Goal: Task Accomplishment & Management: Manage account settings

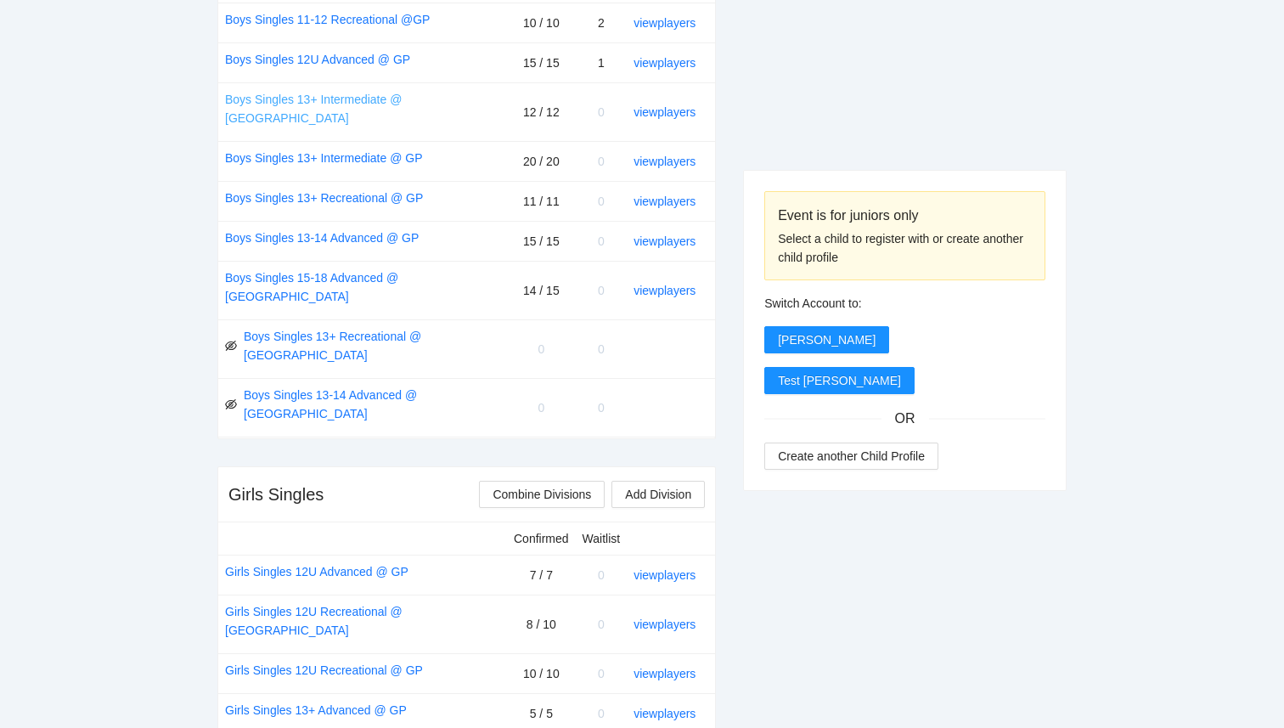
scroll to position [1118, 0]
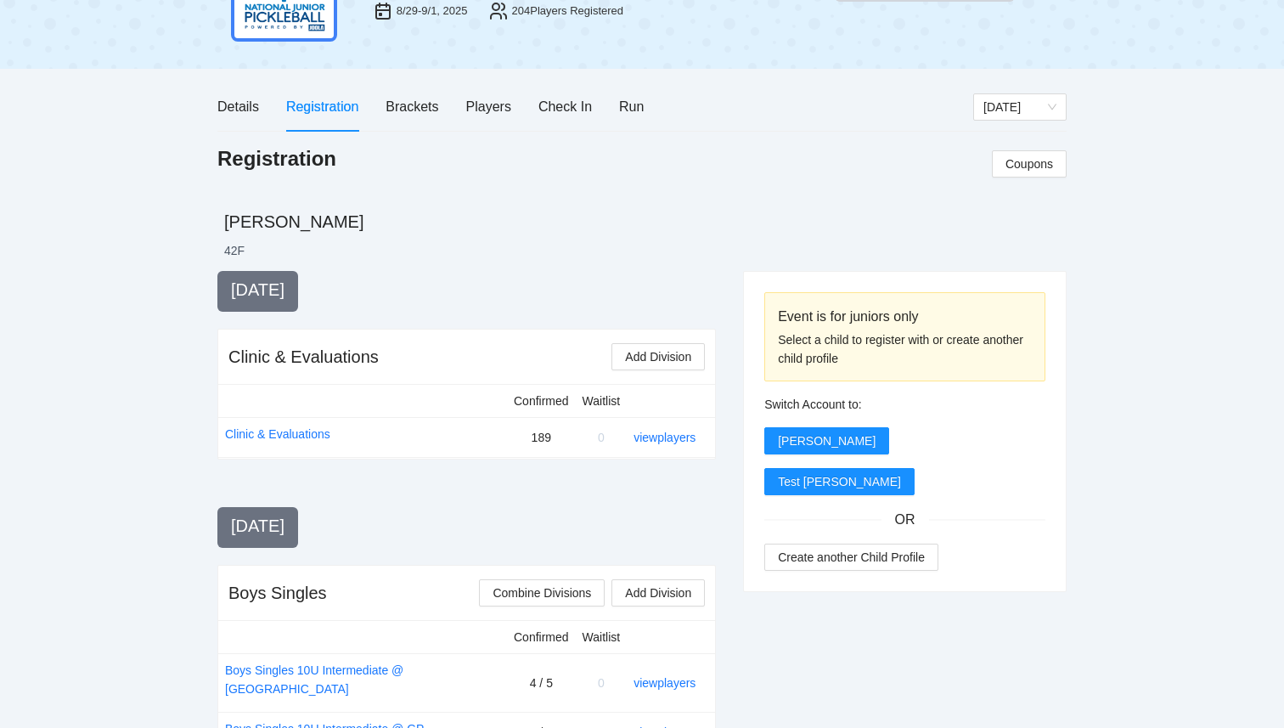
scroll to position [125, 0]
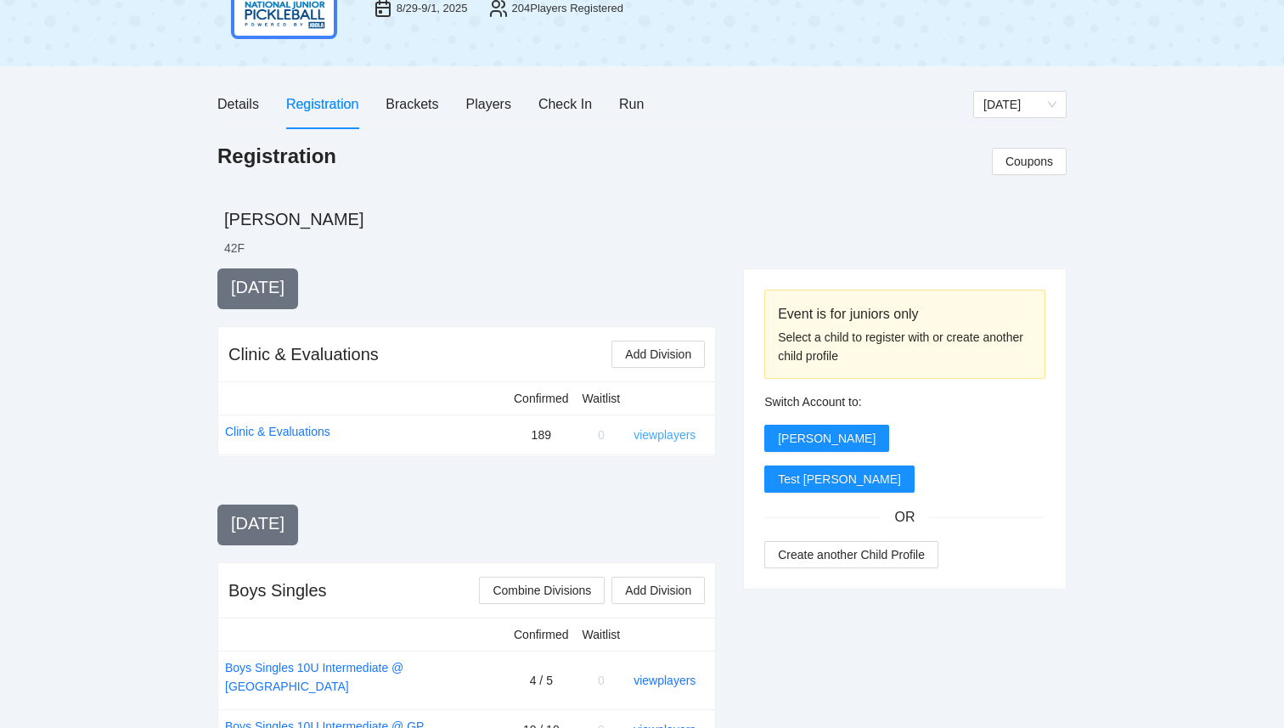
click at [680, 436] on link "view players" at bounding box center [664, 435] width 62 height 14
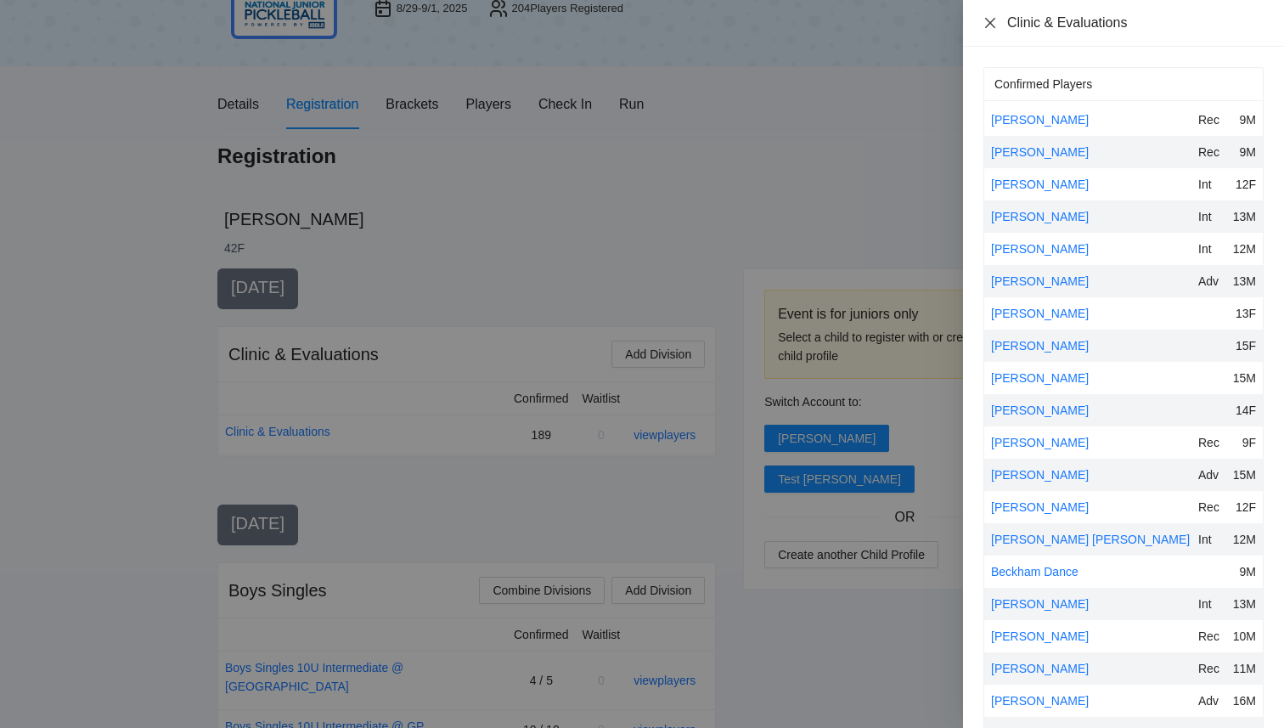
click at [990, 24] on icon "close" at bounding box center [990, 23] width 14 height 14
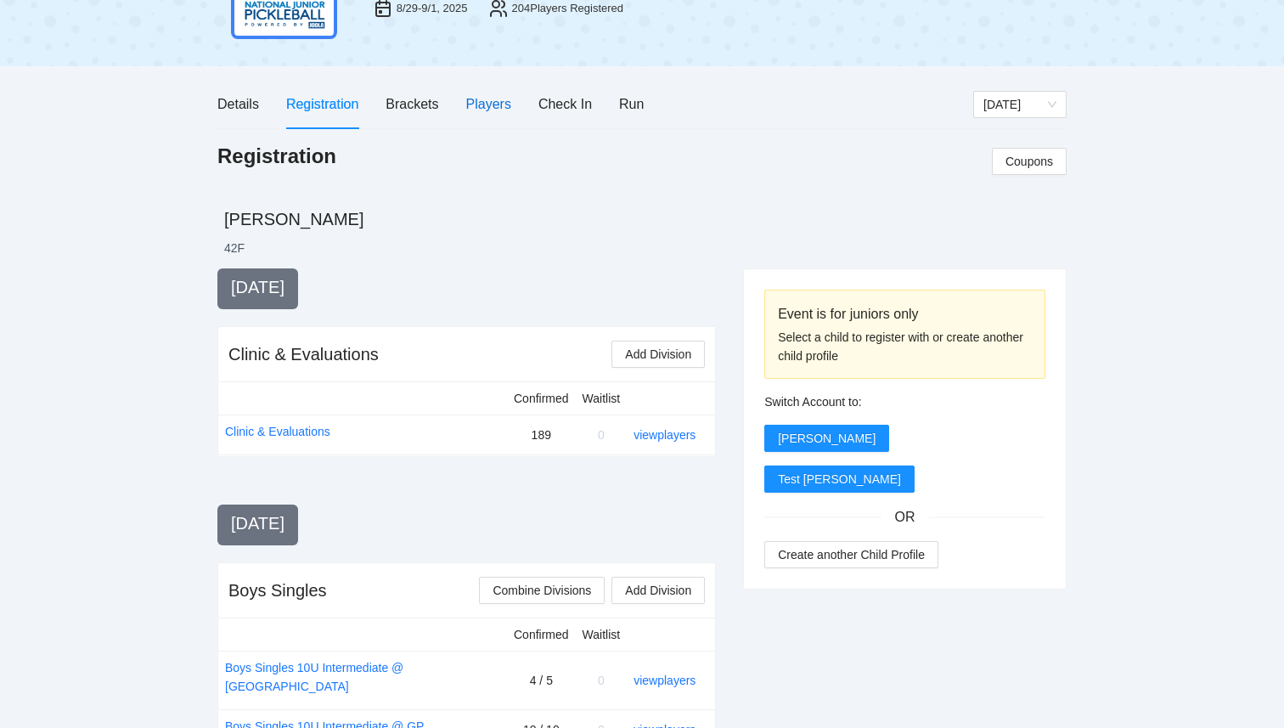
click at [498, 104] on div "Players" at bounding box center [488, 103] width 45 height 21
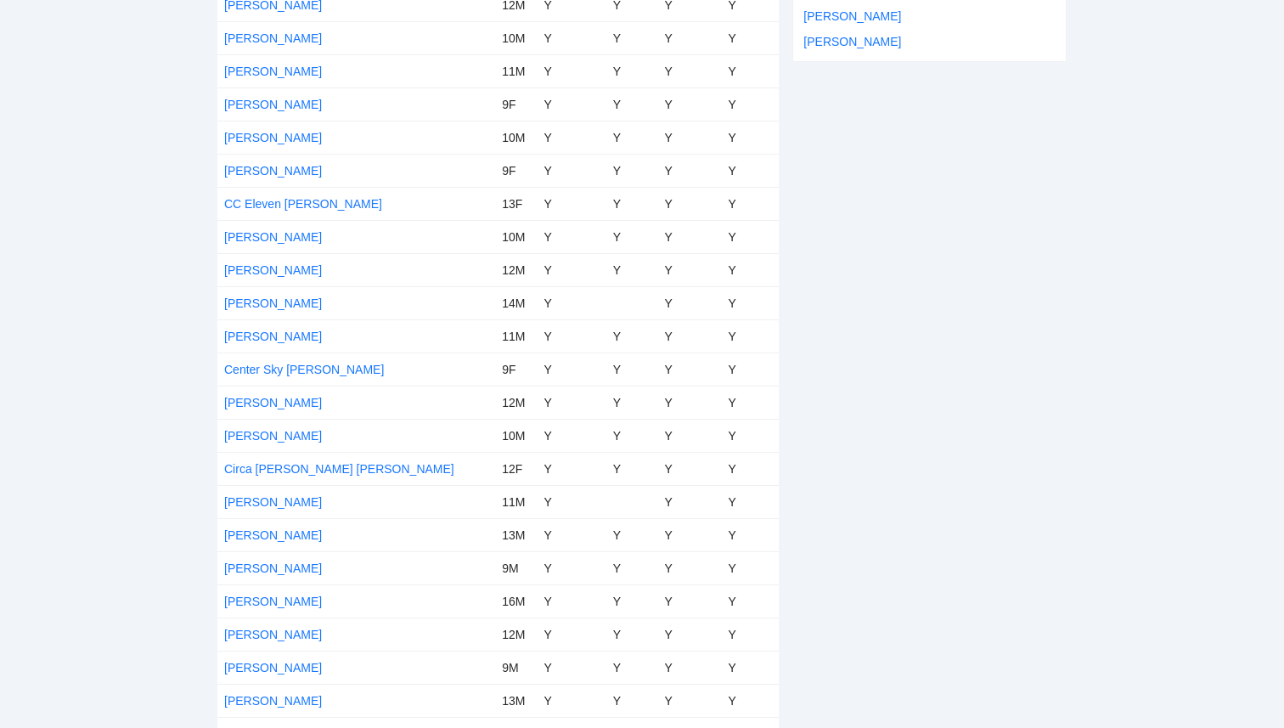
scroll to position [1971, 0]
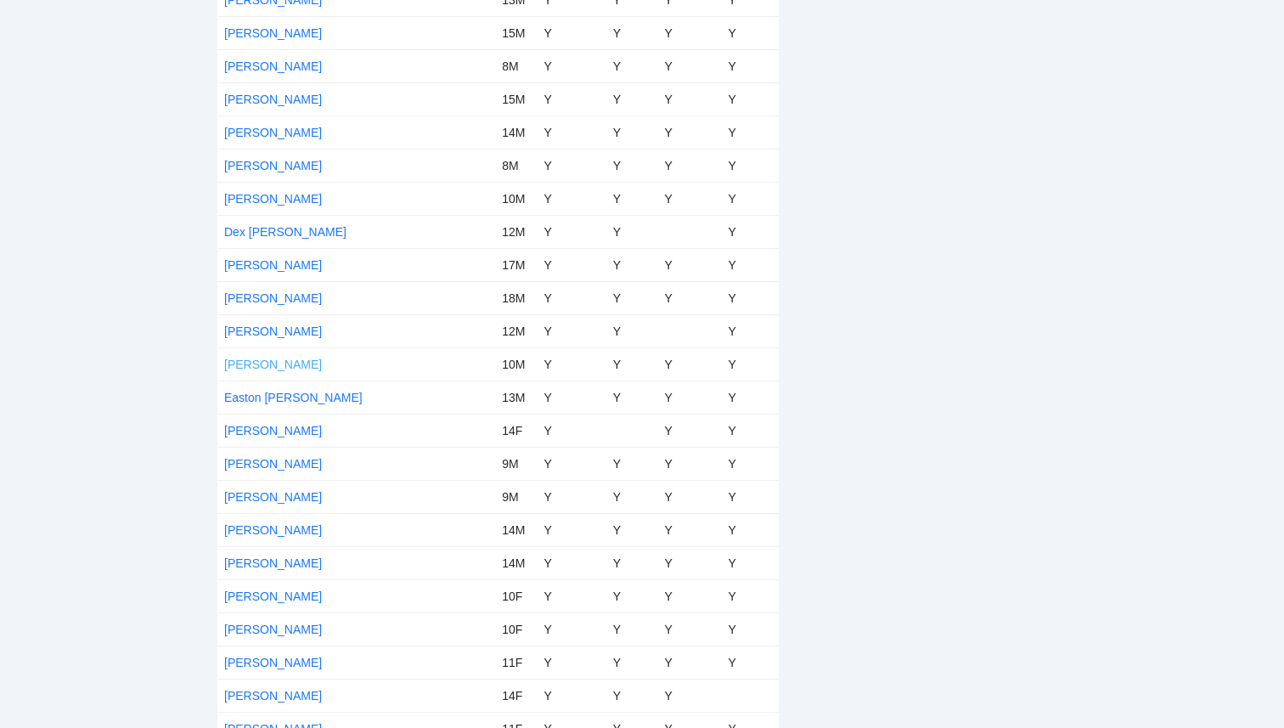
click at [260, 361] on link "[PERSON_NAME]" at bounding box center [273, 365] width 98 height 14
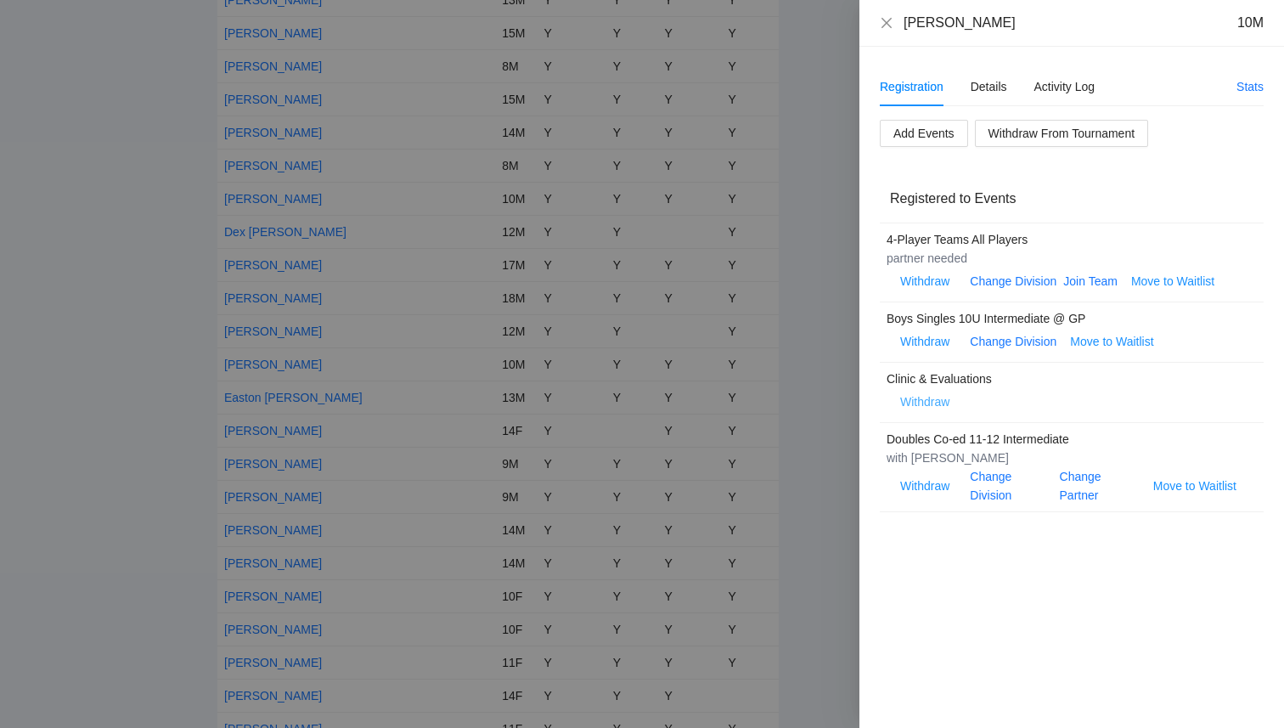
click at [928, 400] on span "Withdraw" at bounding box center [924, 401] width 49 height 19
click at [978, 353] on span "OK" at bounding box center [976, 348] width 17 height 19
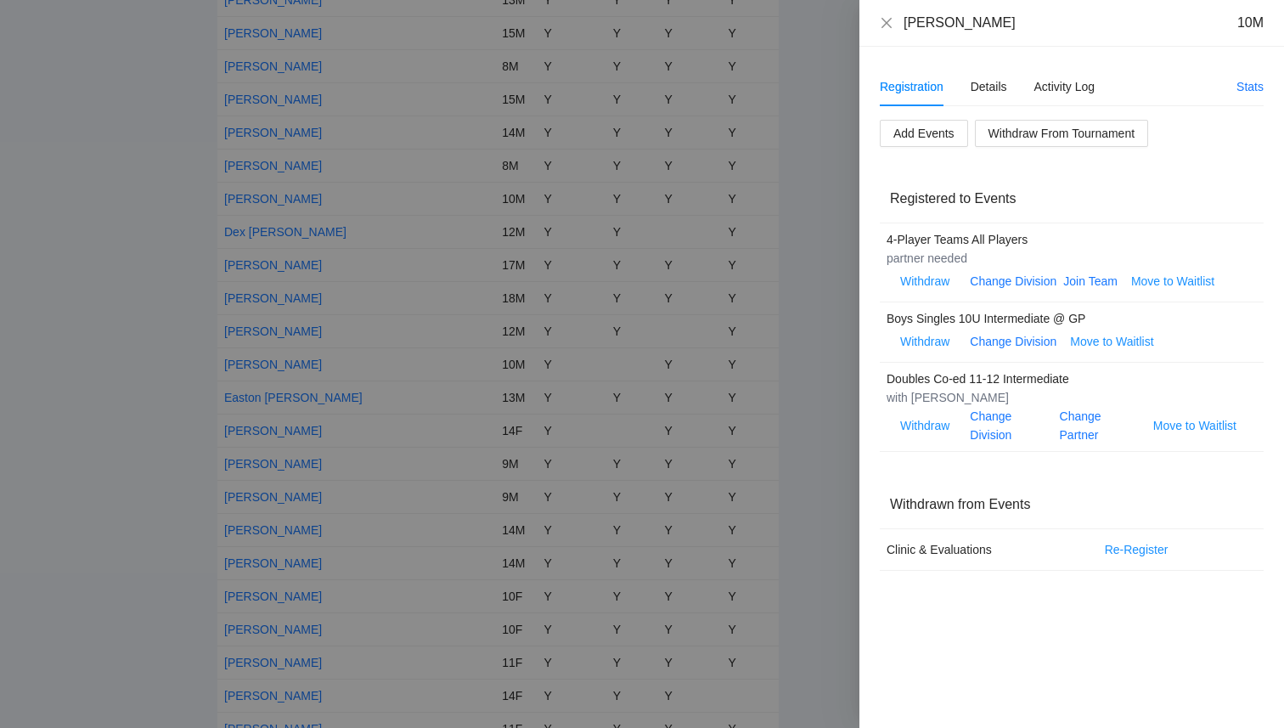
click at [158, 373] on div at bounding box center [642, 364] width 1284 height 728
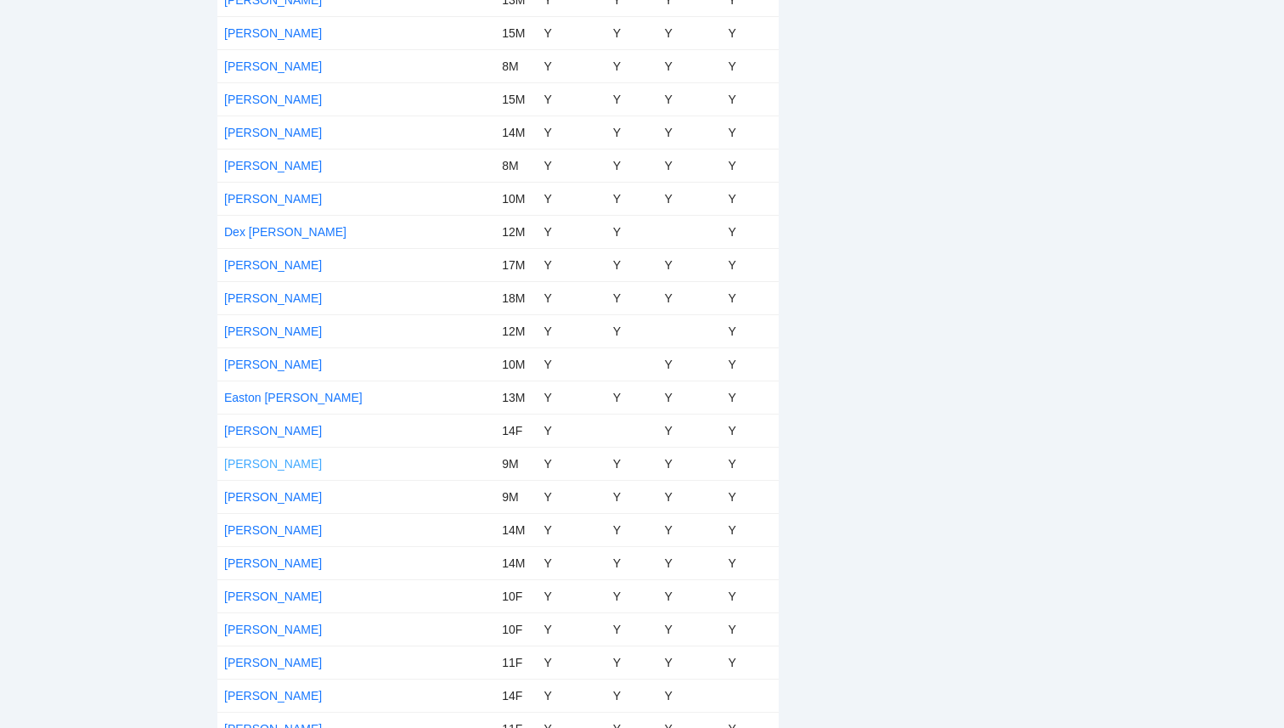
scroll to position [6177, 0]
click at [293, 367] on link "[PERSON_NAME]" at bounding box center [273, 365] width 98 height 14
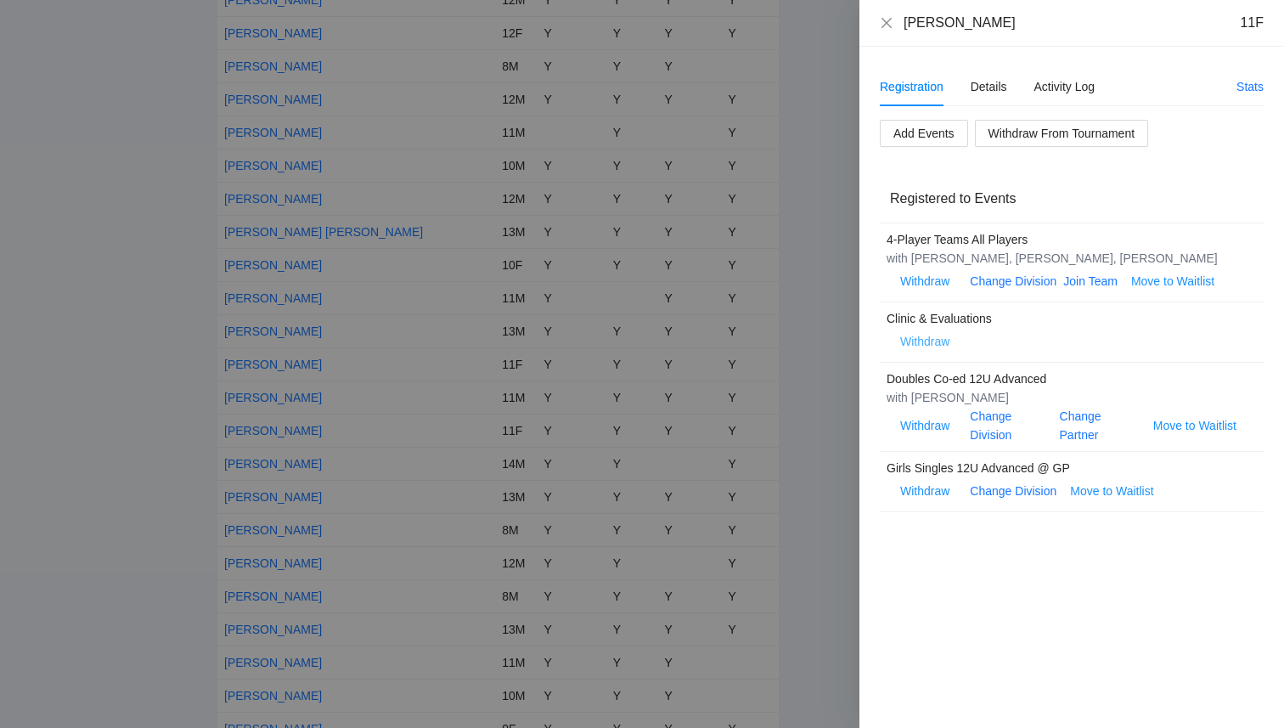
click at [916, 342] on span "Withdraw" at bounding box center [924, 341] width 49 height 19
click at [976, 292] on span "OK" at bounding box center [976, 288] width 17 height 19
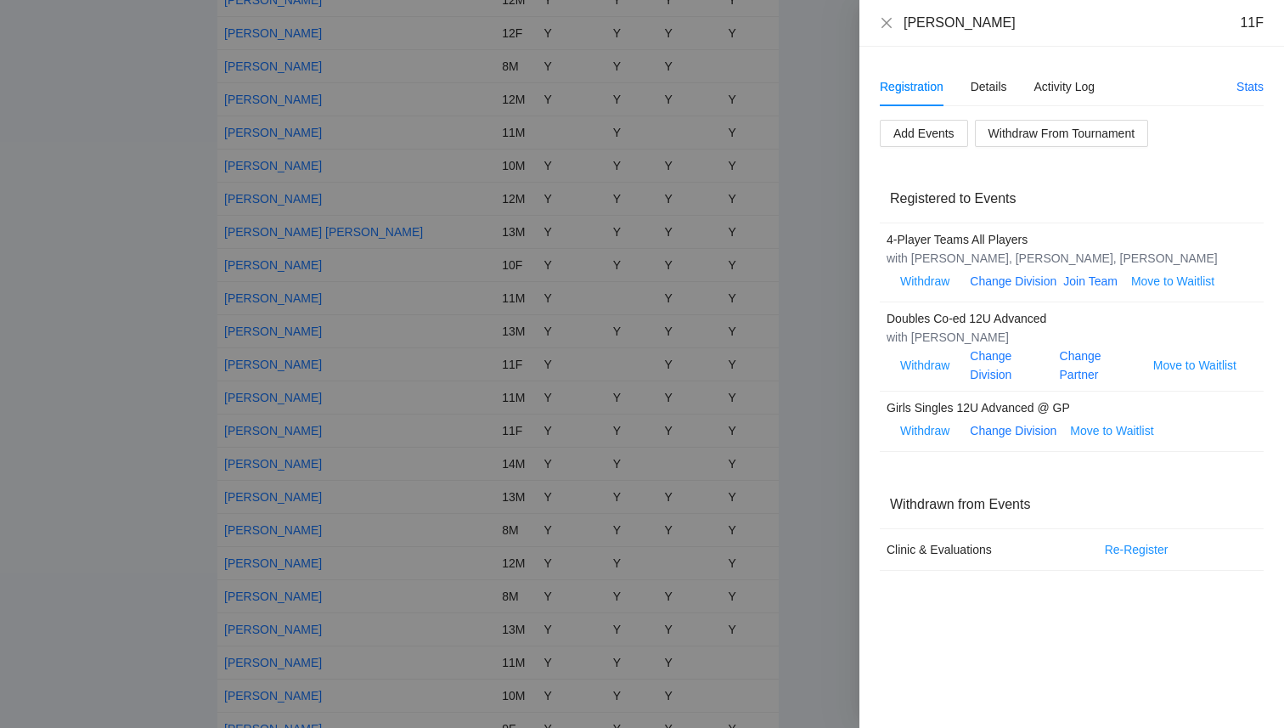
click at [528, 321] on div at bounding box center [642, 364] width 1284 height 728
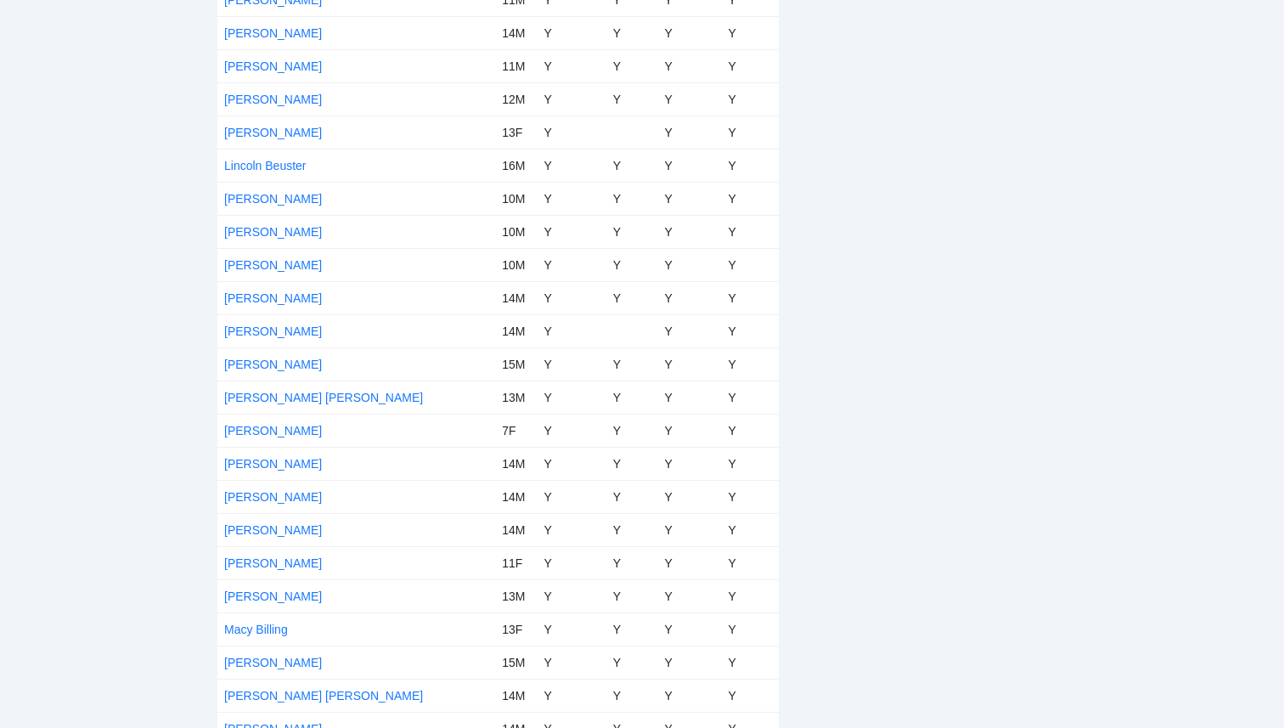
scroll to position [5018, 0]
click at [265, 364] on link "[PERSON_NAME]" at bounding box center [273, 365] width 98 height 14
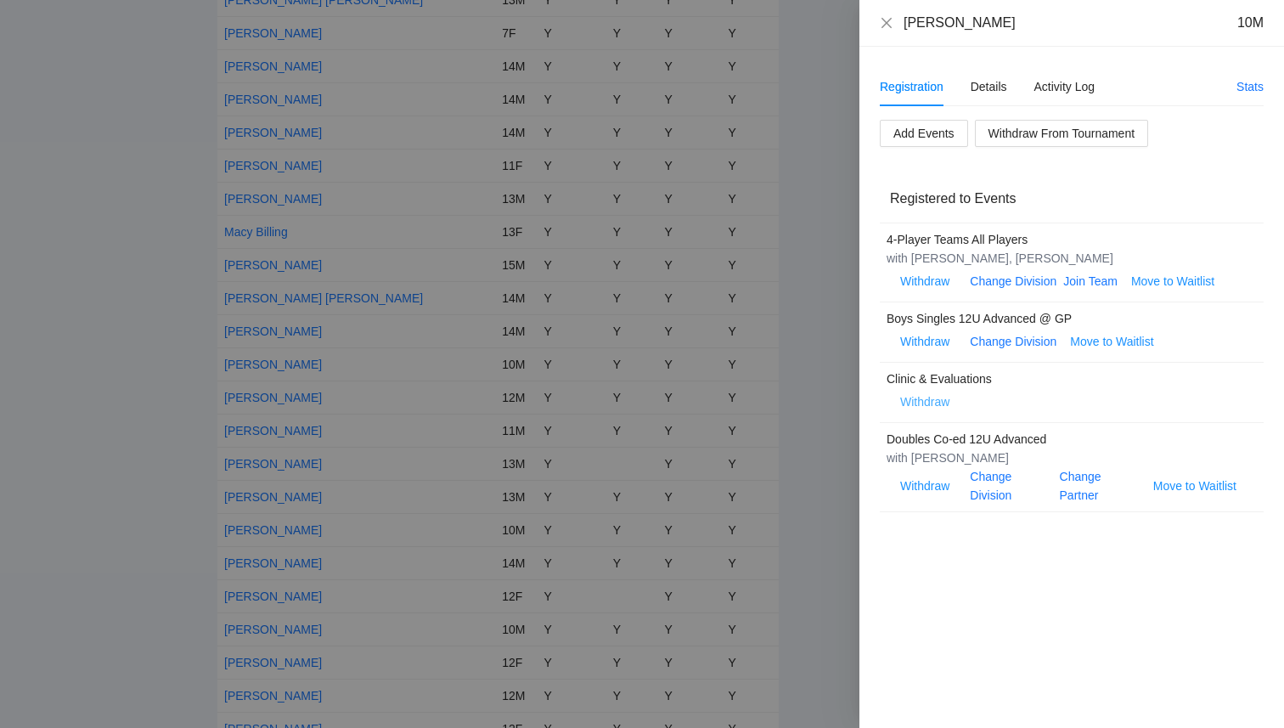
click at [922, 405] on span "Withdraw" at bounding box center [924, 401] width 49 height 19
click at [976, 349] on span "OK" at bounding box center [976, 348] width 17 height 19
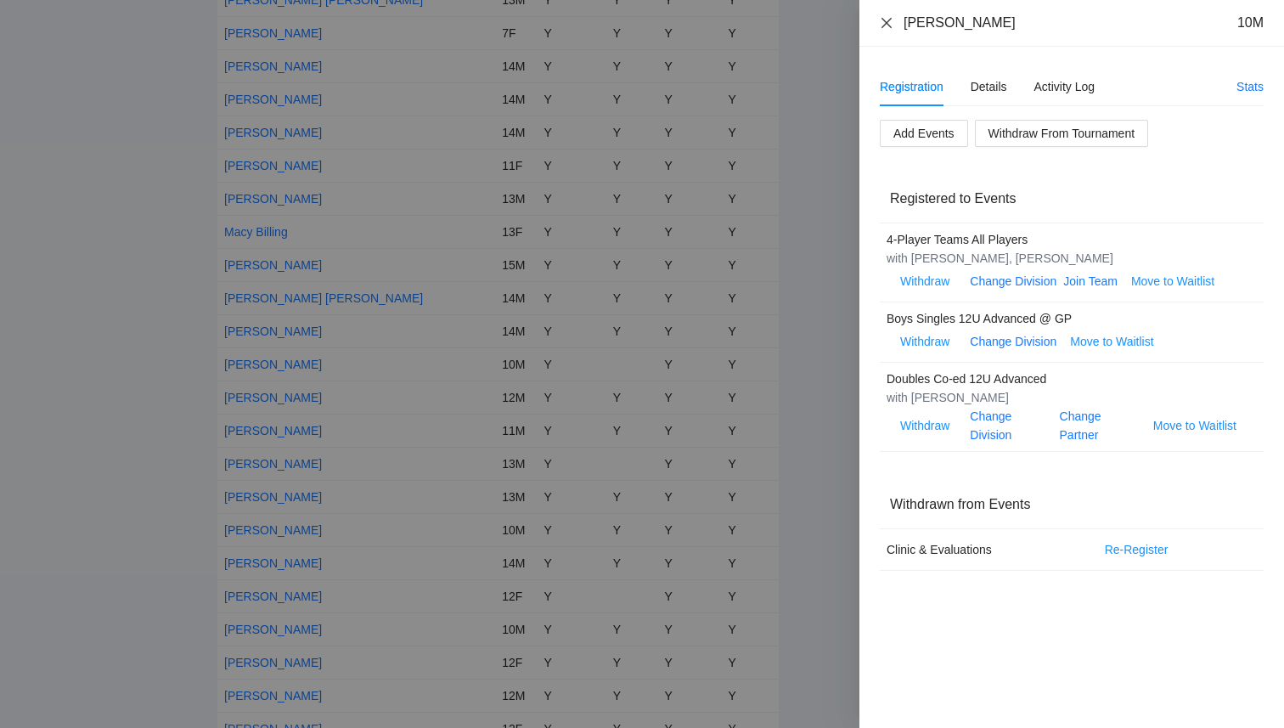
click at [887, 25] on icon "close" at bounding box center [887, 23] width 14 height 14
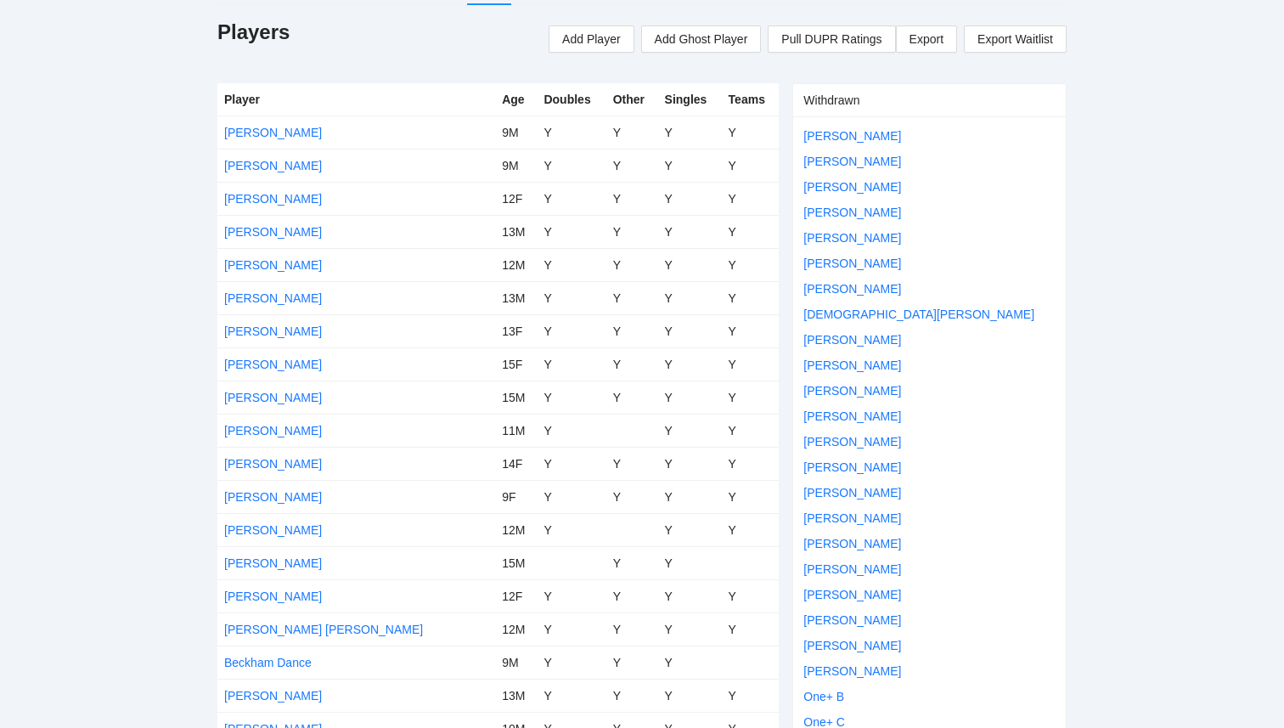
scroll to position [0, 0]
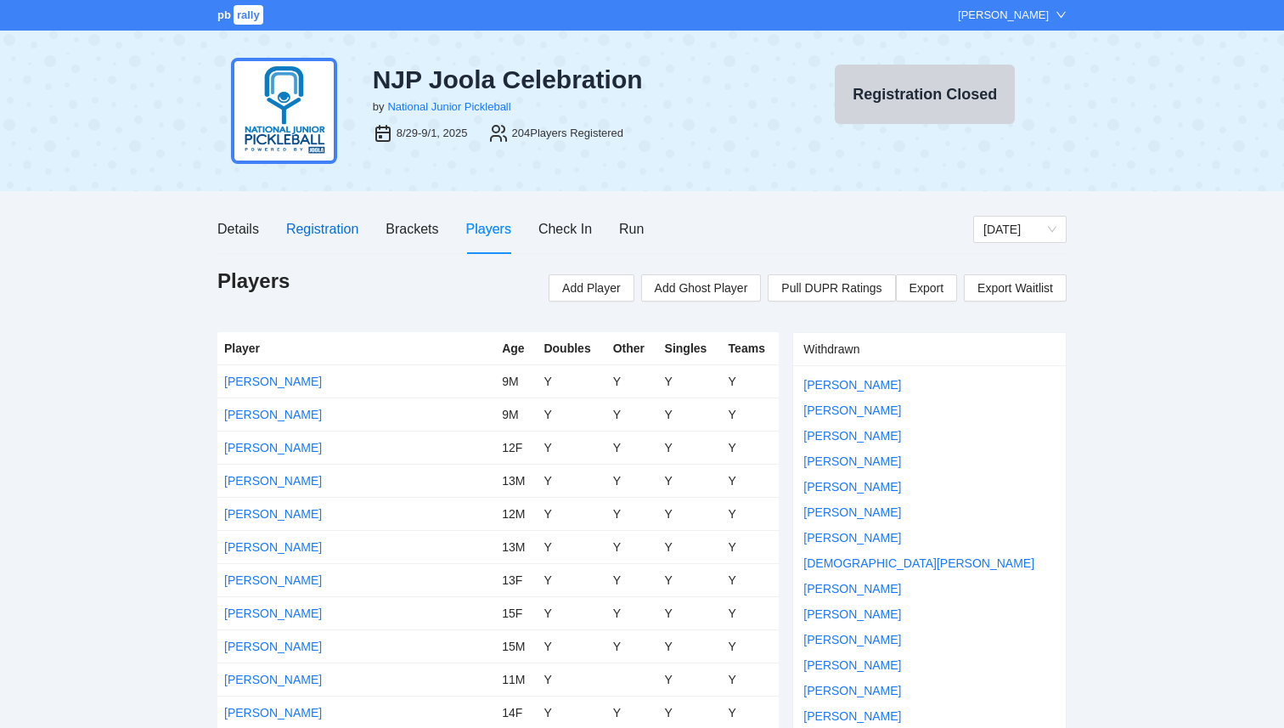
click at [319, 230] on div "Registration" at bounding box center [322, 228] width 72 height 21
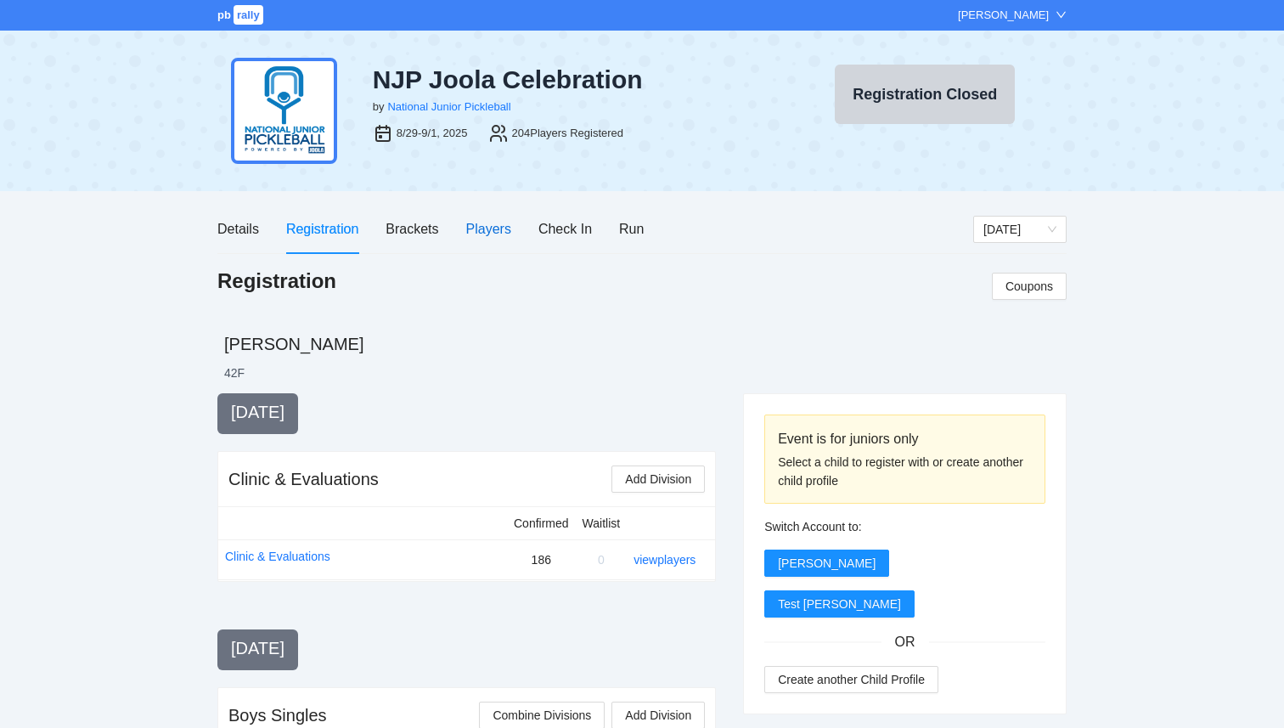
click at [489, 228] on div "Players" at bounding box center [488, 228] width 45 height 21
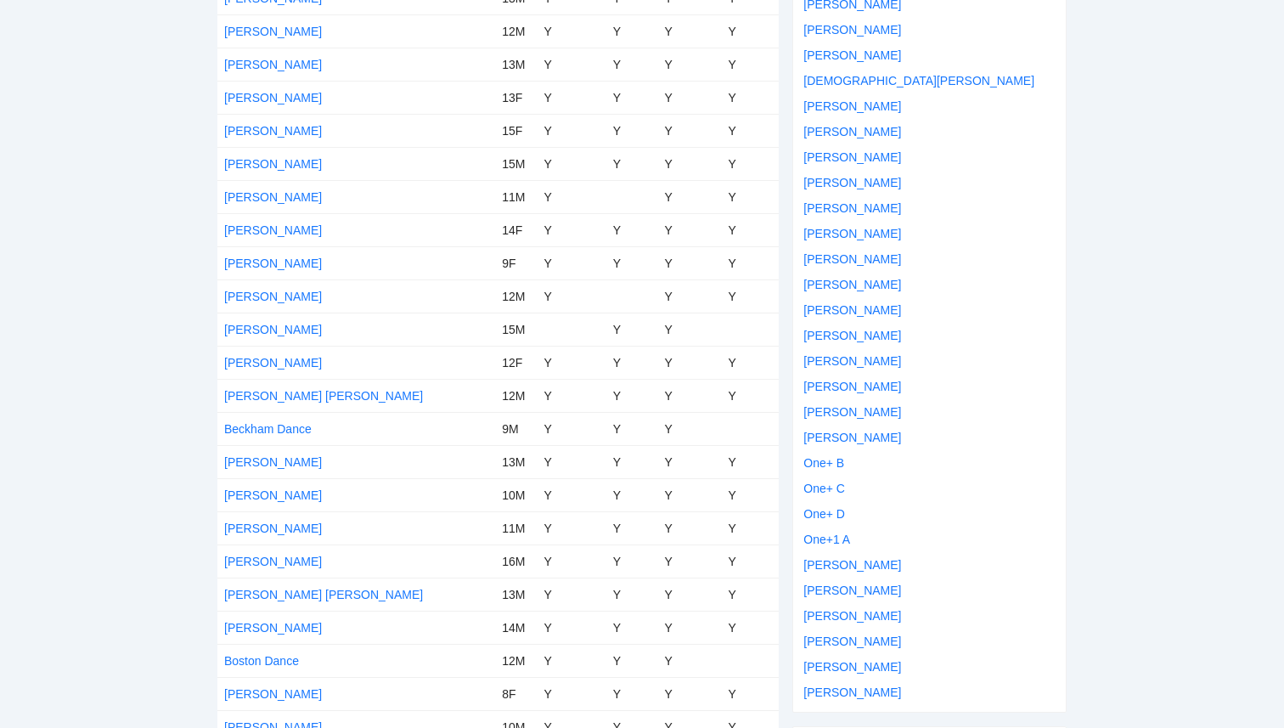
scroll to position [720, 0]
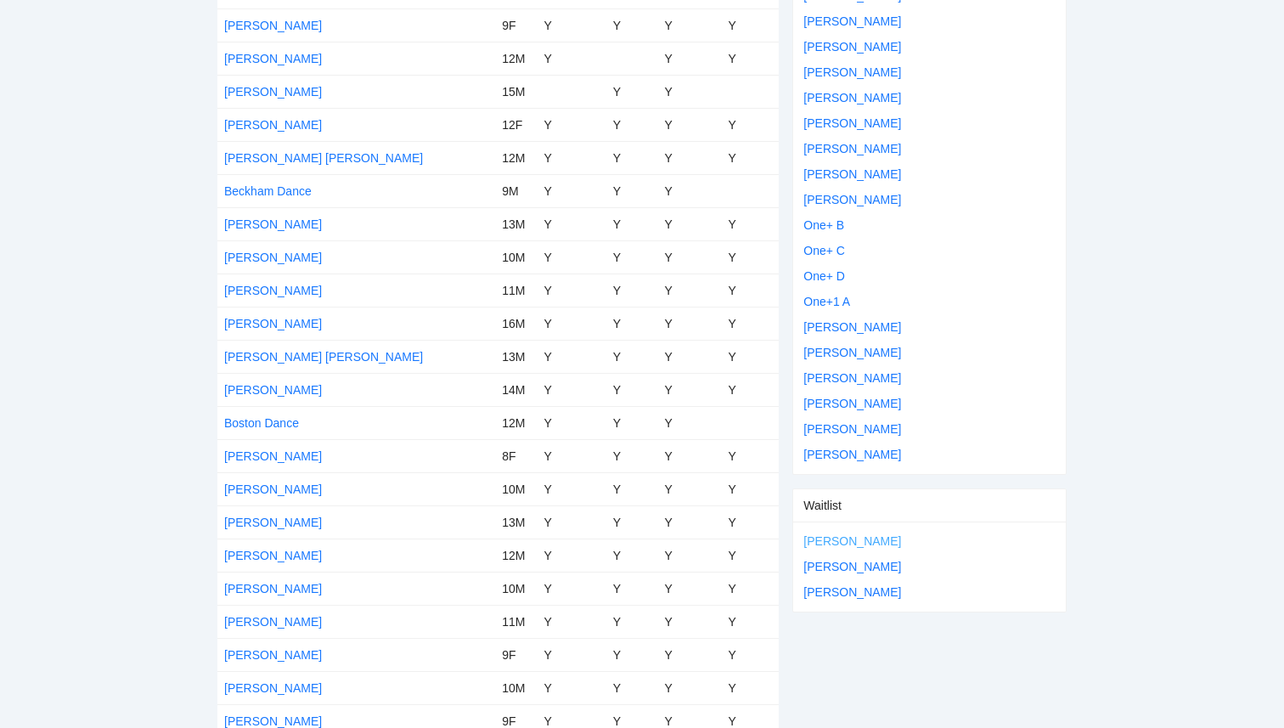
click at [829, 538] on link "[PERSON_NAME]" at bounding box center [852, 541] width 98 height 14
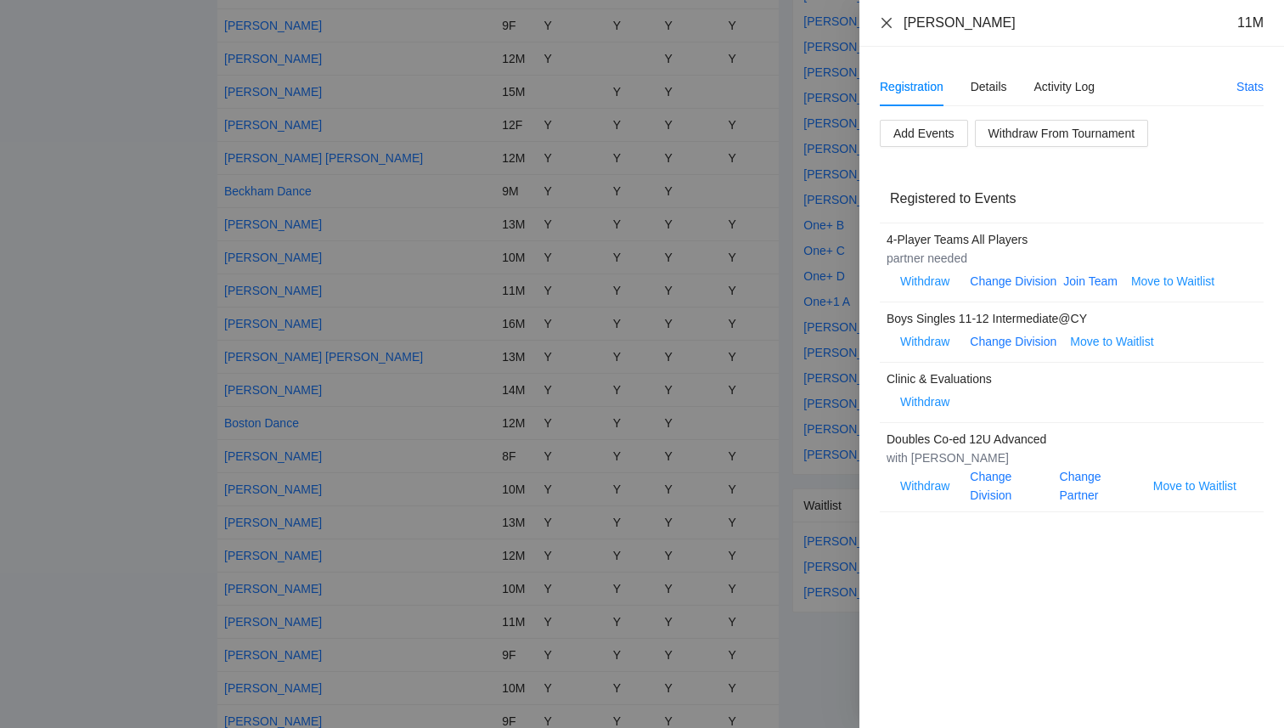
click at [882, 23] on icon "close" at bounding box center [887, 23] width 14 height 14
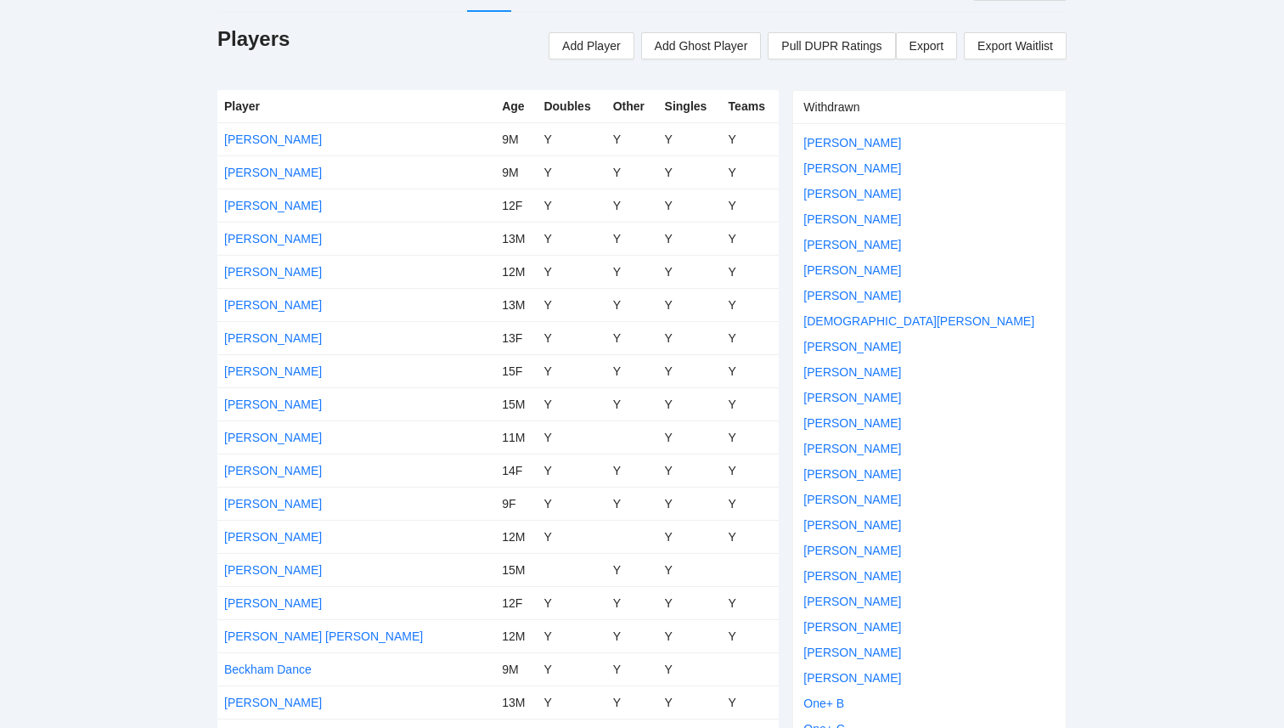
scroll to position [0, 0]
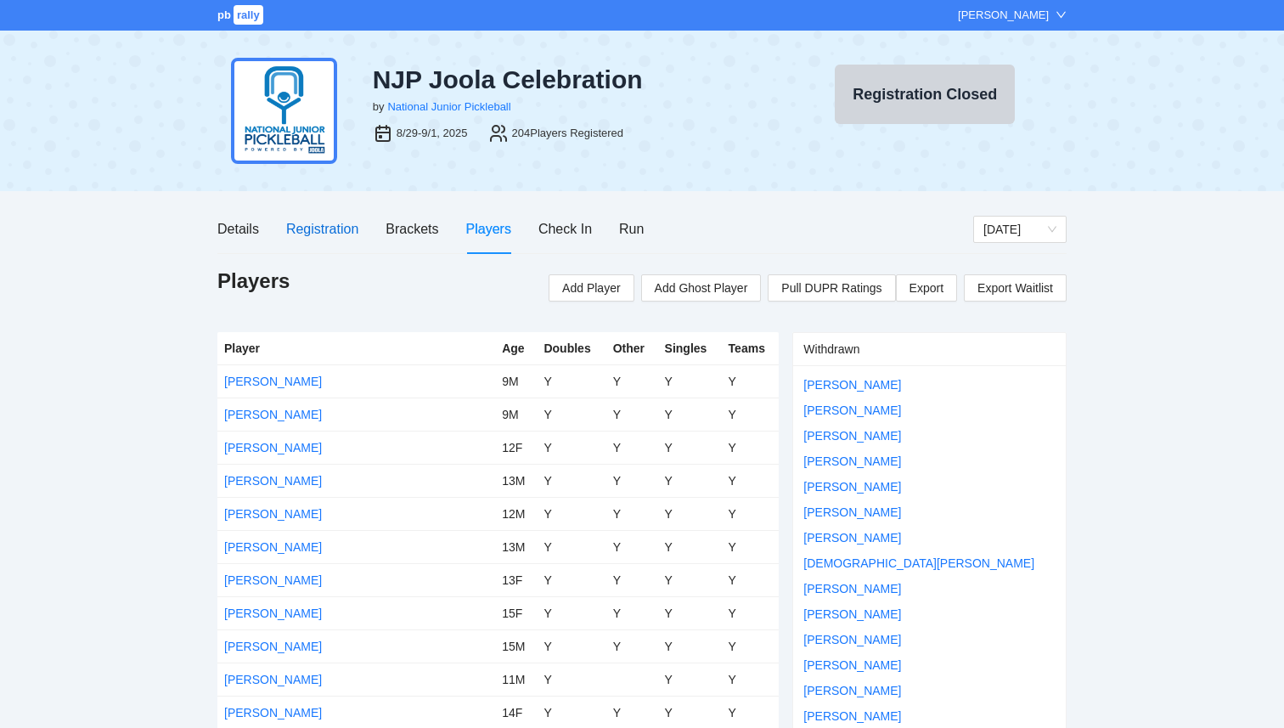
click at [301, 228] on div "Registration" at bounding box center [322, 228] width 72 height 21
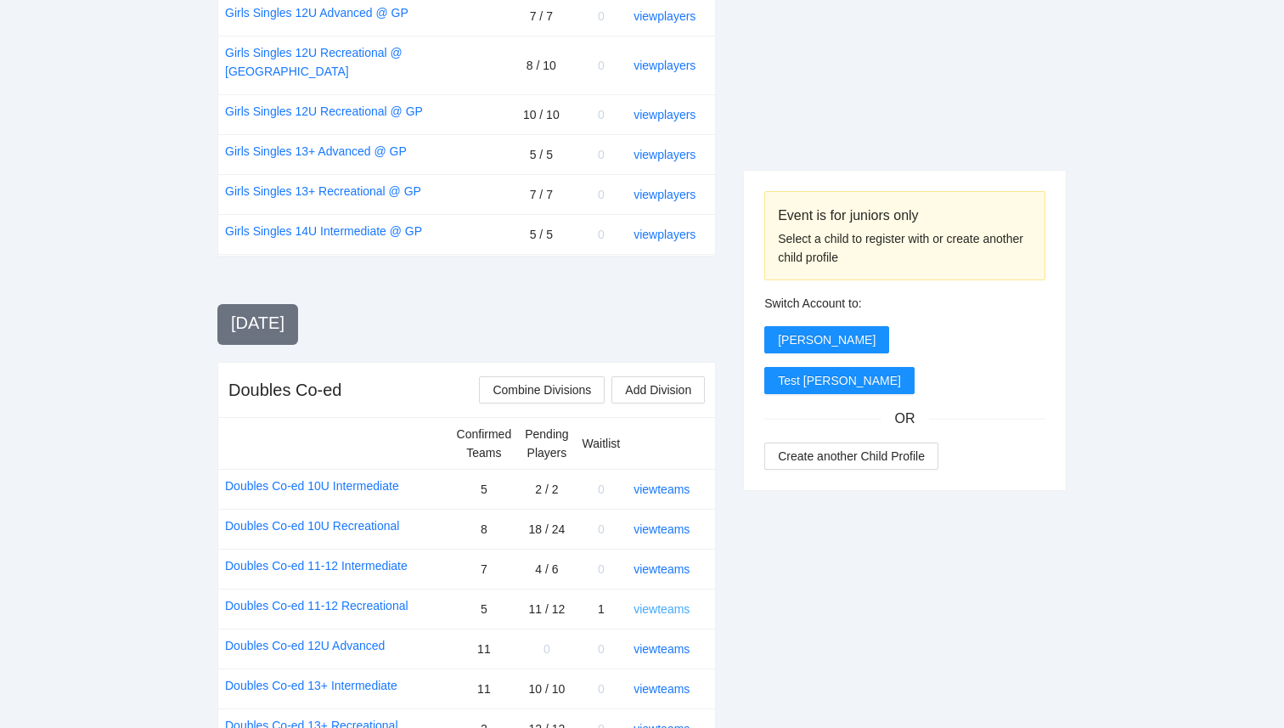
scroll to position [1622, 0]
